Goal: Task Accomplishment & Management: Use online tool/utility

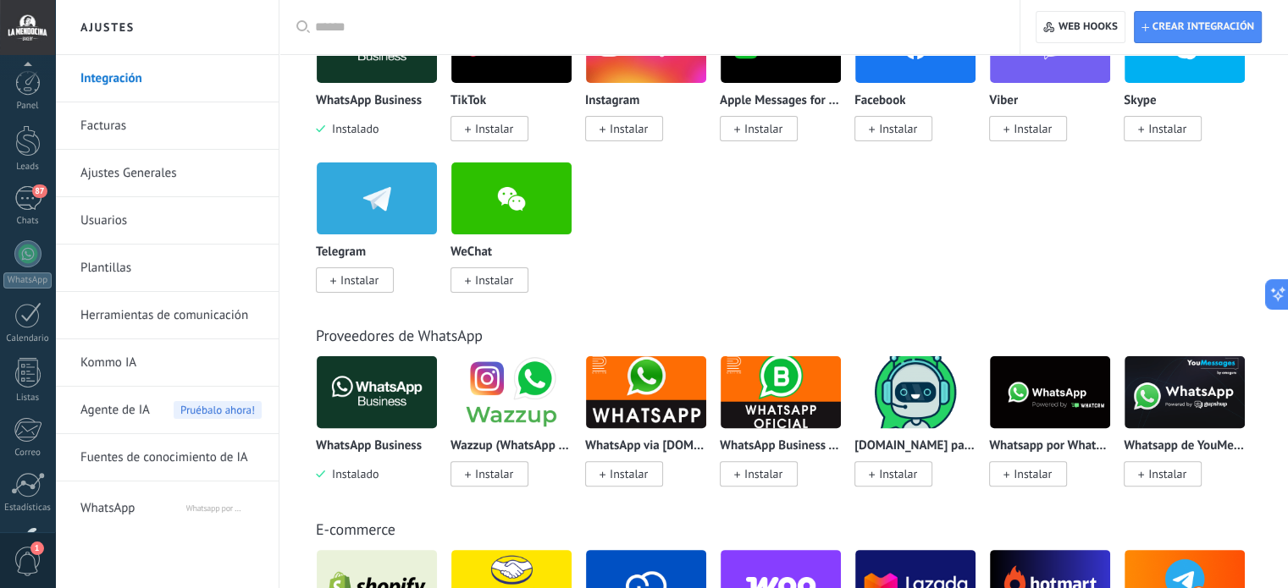
scroll to position [115, 0]
click at [958, 294] on div "Proveedores de WhatsApp WhatsApp Business Instalado Wazzup (WhatsApp & Instagra…" at bounding box center [783, 389] width 974 height 194
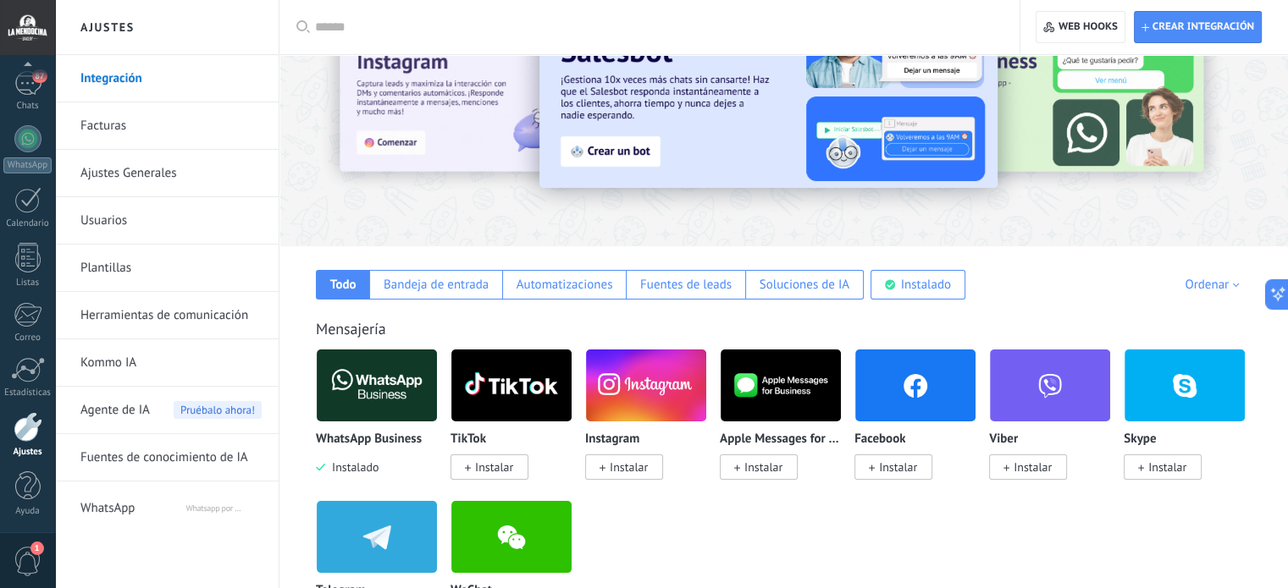
scroll to position [85, 0]
click at [129, 79] on link "Integración" at bounding box center [170, 78] width 181 height 47
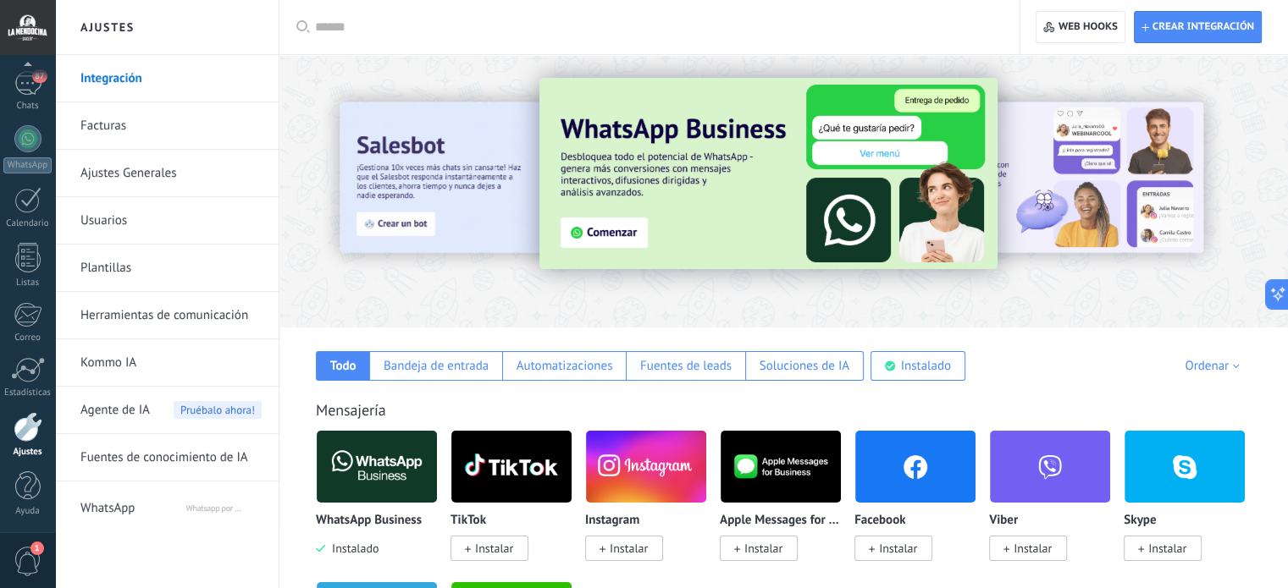
scroll to position [0, 0]
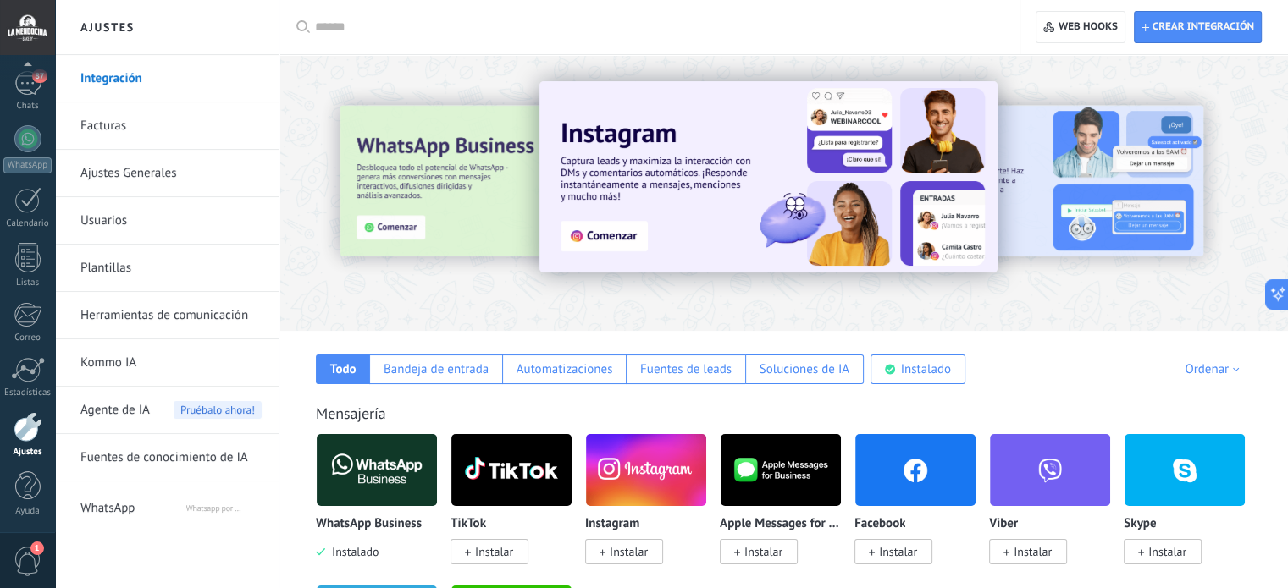
click at [775, 30] on input "text" at bounding box center [655, 28] width 681 height 18
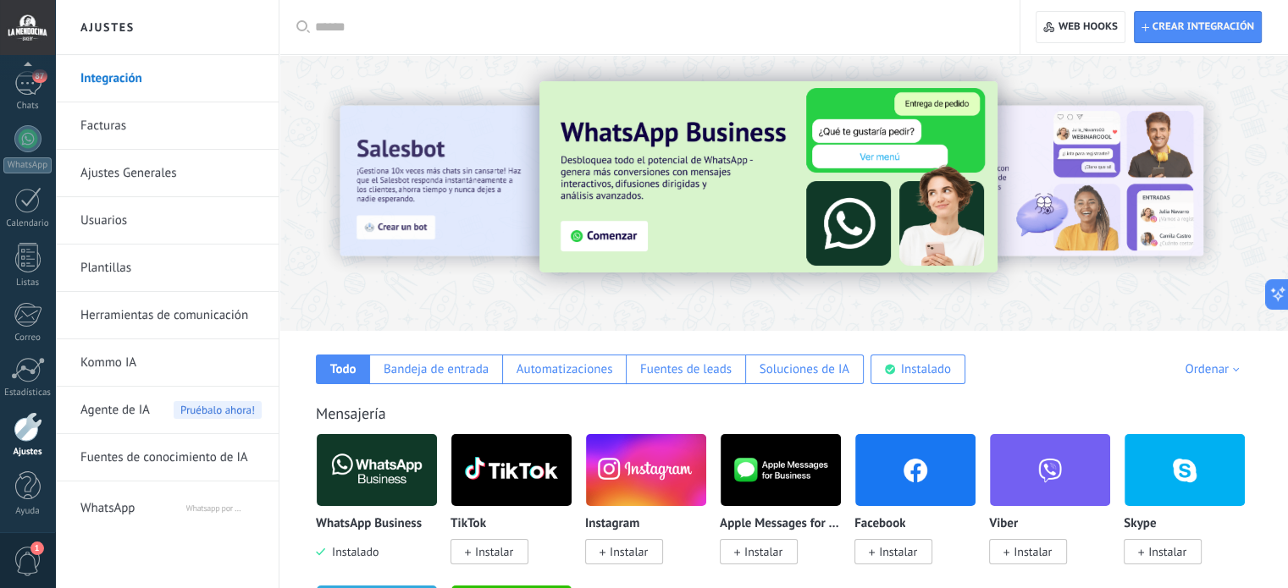
click at [766, 12] on div at bounding box center [655, 27] width 681 height 54
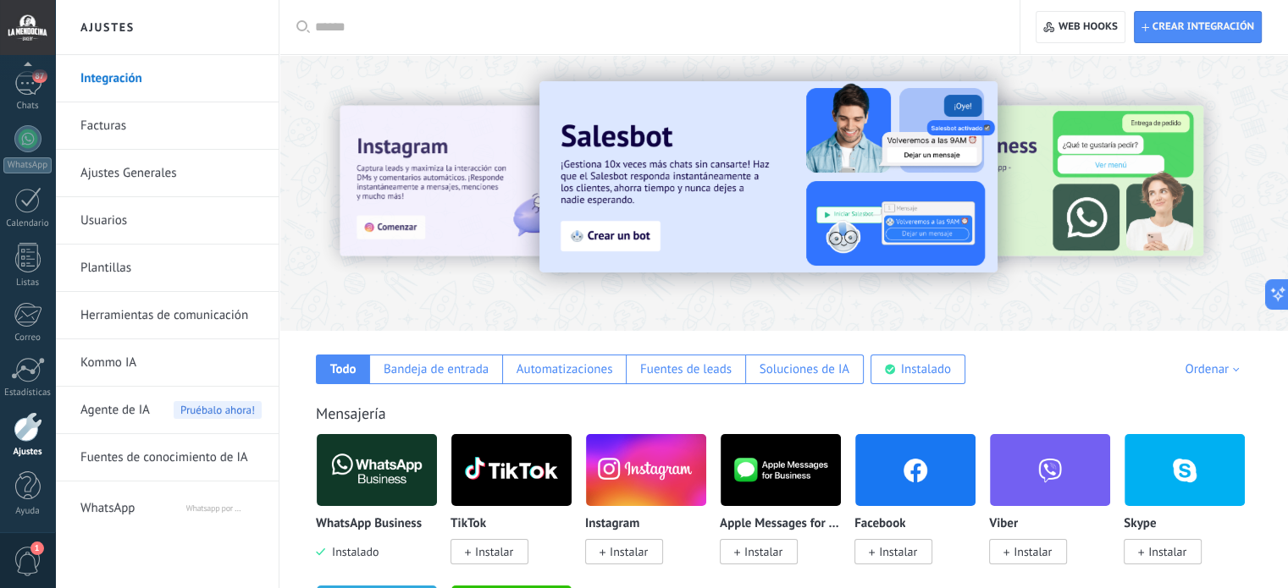
click at [766, 9] on div at bounding box center [655, 27] width 681 height 54
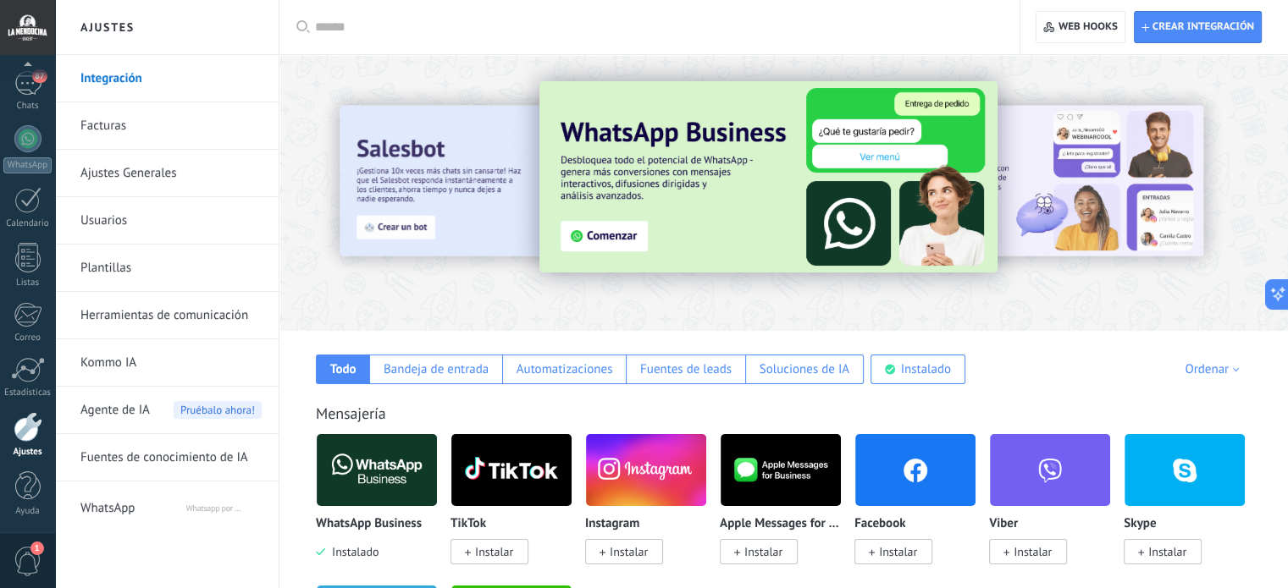
click at [766, 9] on div at bounding box center [655, 27] width 681 height 54
click at [763, 12] on div at bounding box center [655, 27] width 681 height 54
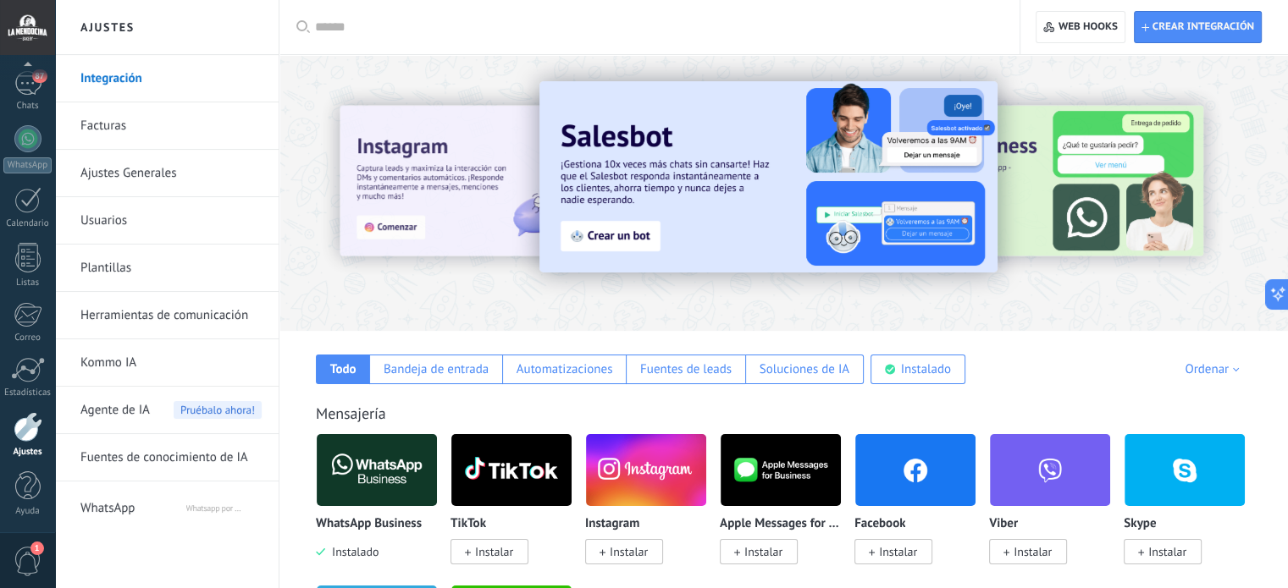
click at [763, 12] on div at bounding box center [655, 27] width 681 height 54
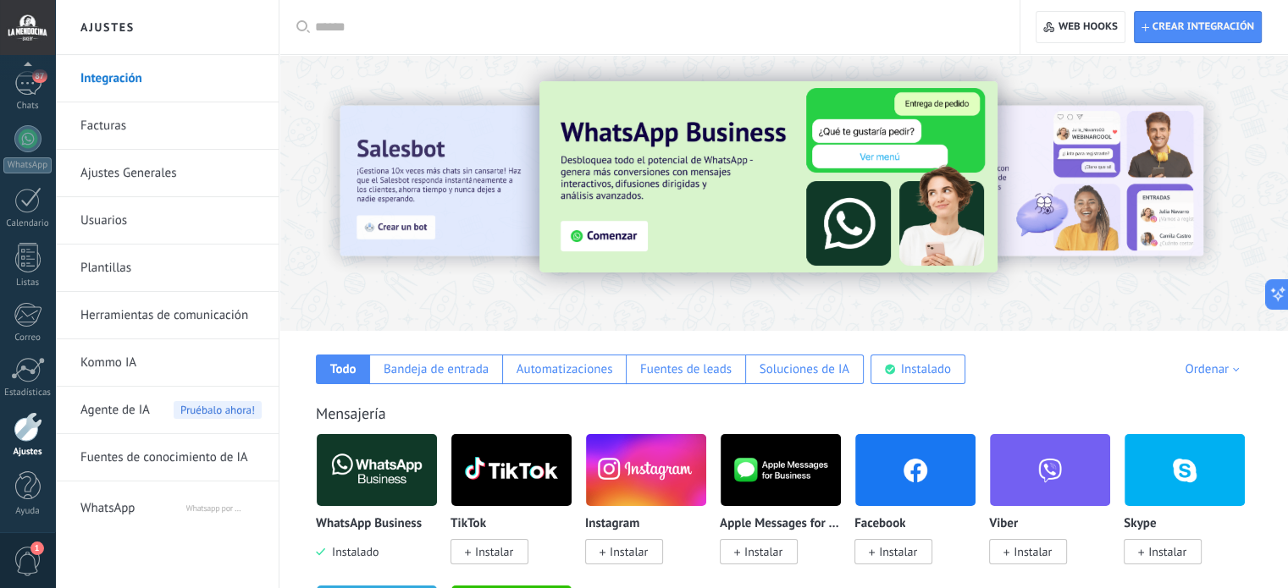
click at [763, 12] on div at bounding box center [655, 27] width 681 height 54
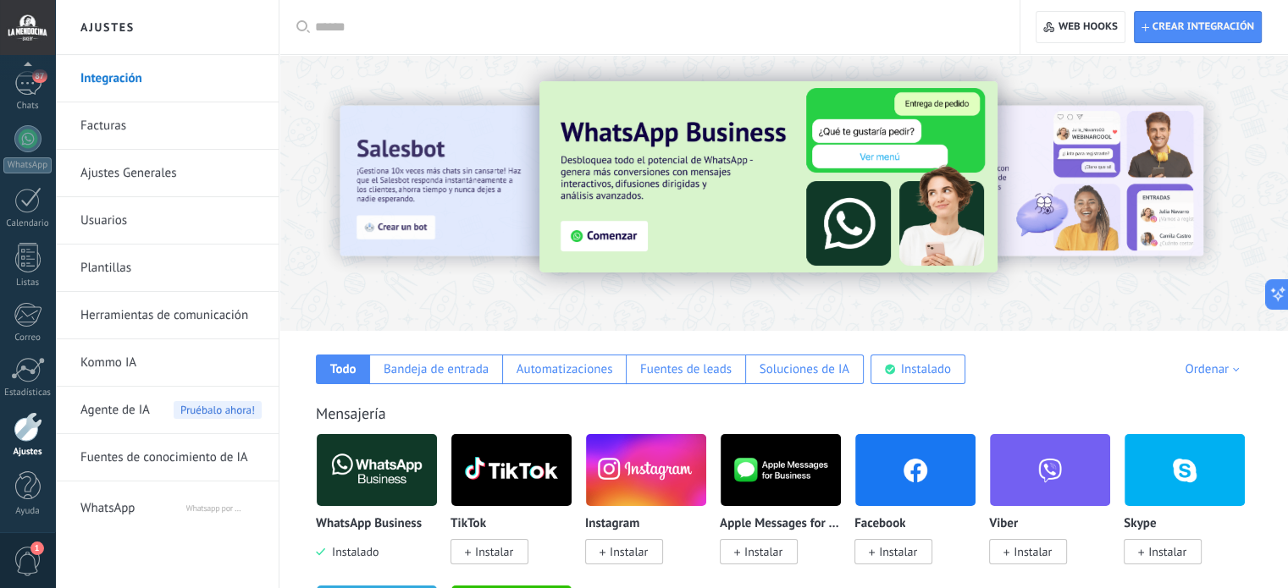
click at [763, 12] on div at bounding box center [655, 27] width 681 height 54
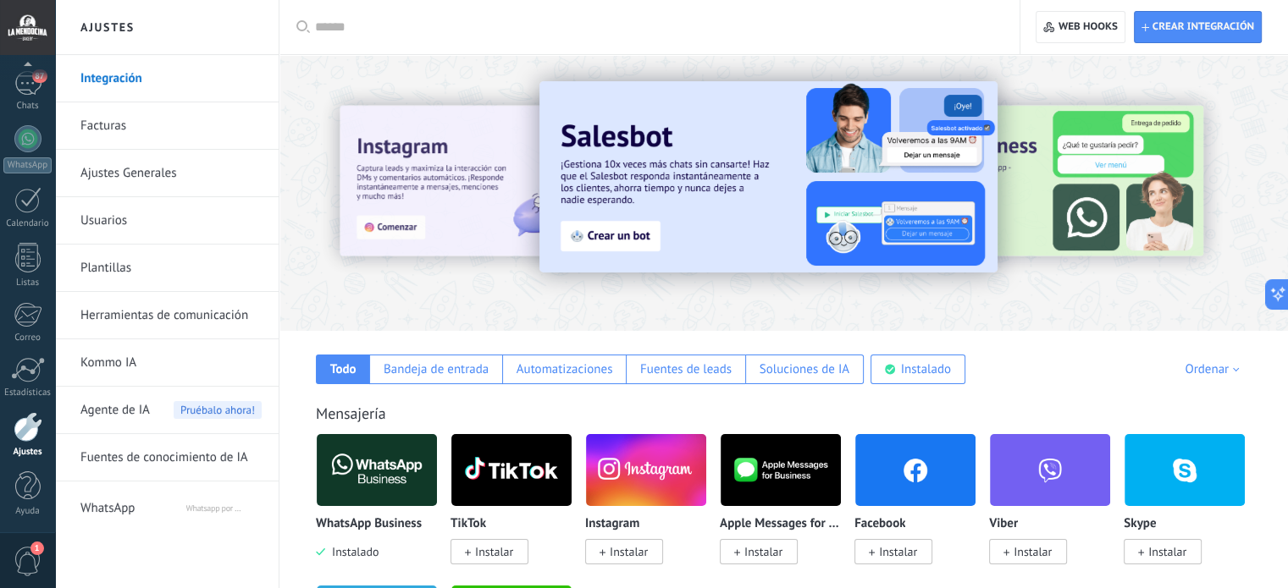
click at [763, 12] on div at bounding box center [655, 27] width 681 height 54
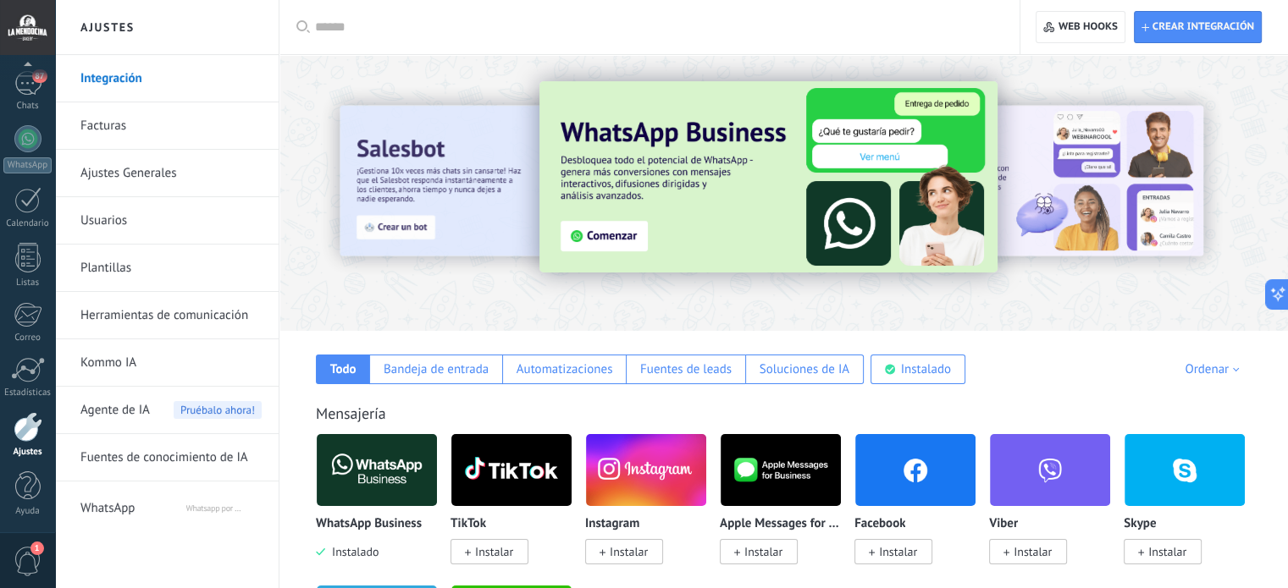
click at [762, 16] on div at bounding box center [655, 27] width 681 height 54
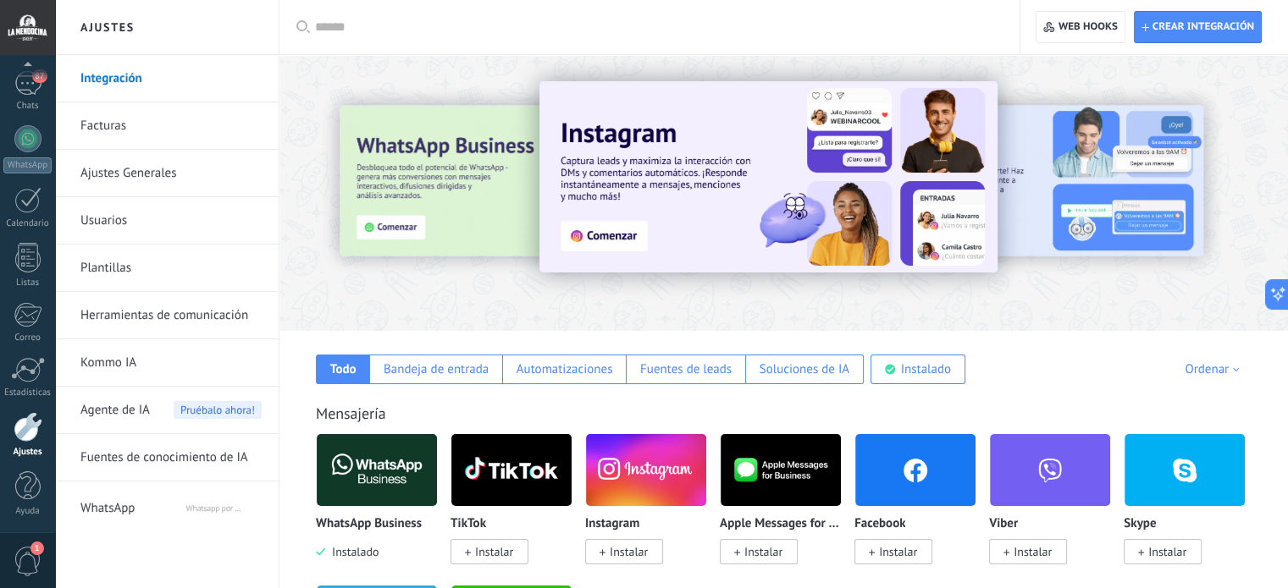
click at [762, 16] on div at bounding box center [655, 27] width 681 height 54
click at [761, 17] on div at bounding box center [655, 27] width 681 height 54
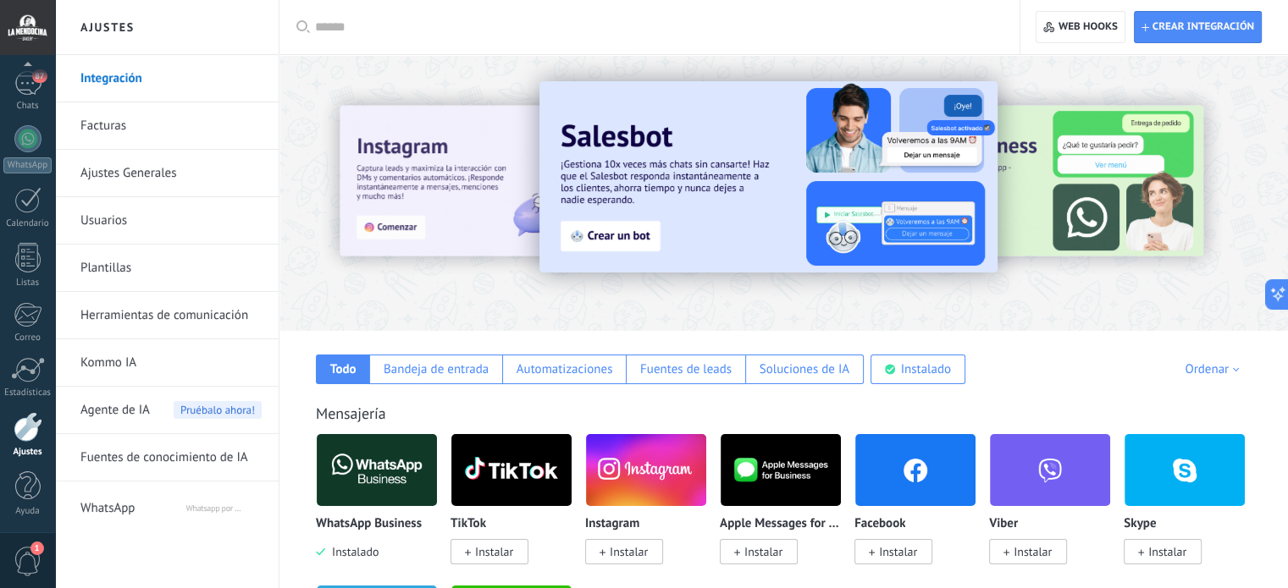
click at [761, 17] on div at bounding box center [655, 27] width 681 height 54
